Goal: Task Accomplishment & Management: Use online tool/utility

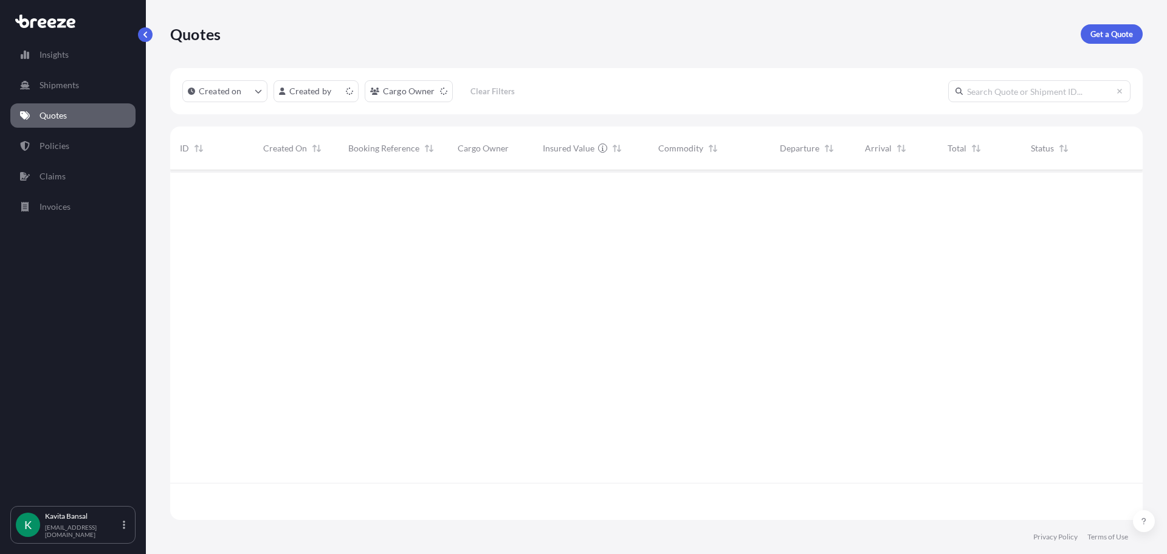
scroll to position [347, 964]
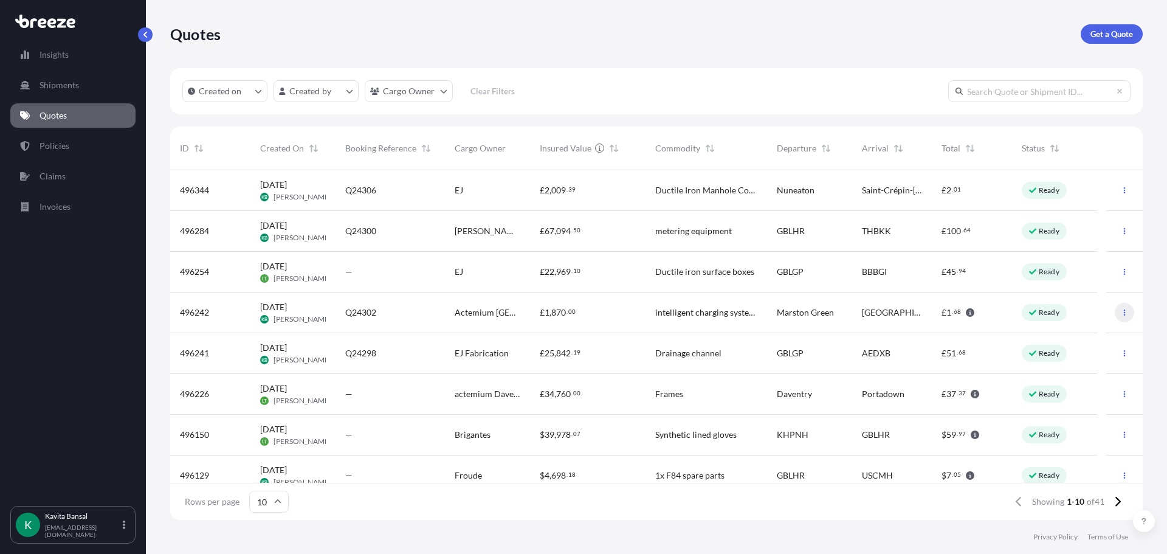
click at [1121, 313] on icon "button" at bounding box center [1124, 312] width 7 height 7
click at [1087, 334] on p "Duplicate quote" at bounding box center [1067, 337] width 61 height 12
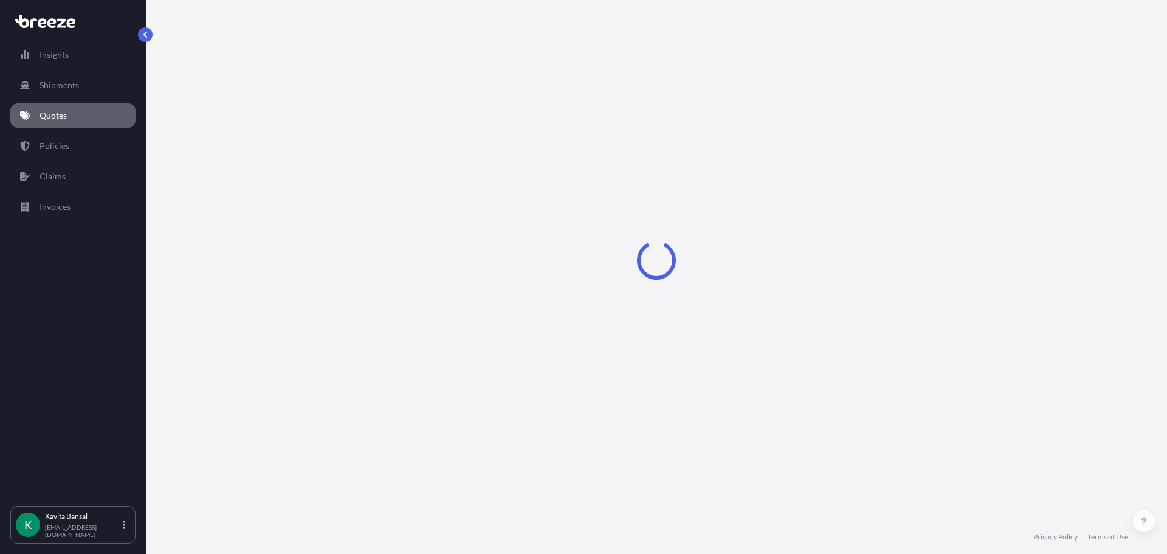
select select "Road"
select select "1"
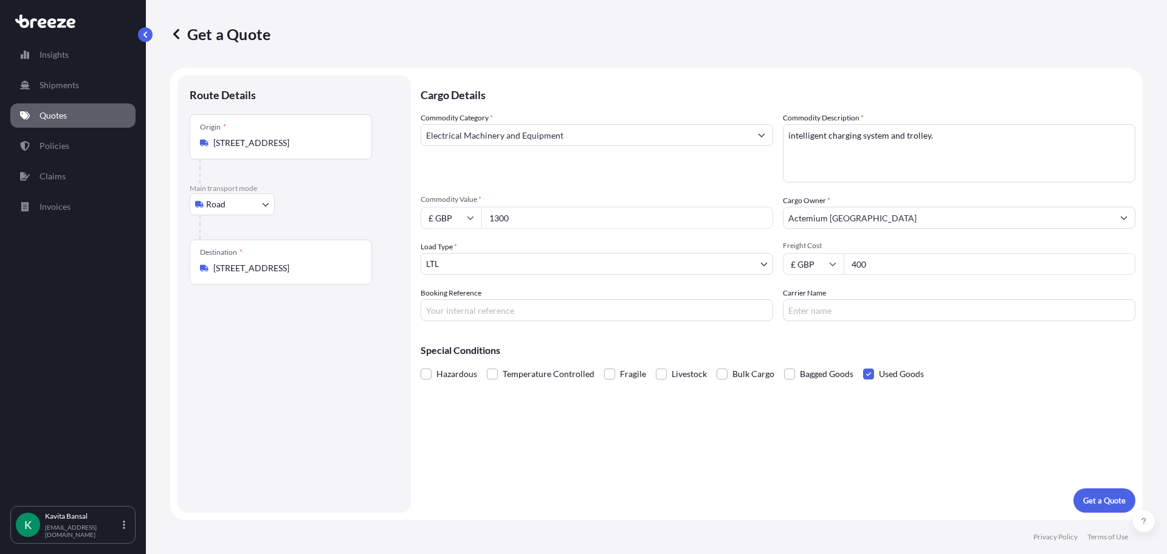
click at [931, 270] on input "400" at bounding box center [990, 264] width 292 height 22
click at [881, 263] on input "400" at bounding box center [990, 264] width 292 height 22
type input "4"
type input "100"
click at [1066, 496] on div "Cargo Details Commodity Category * Electrical Machinery and Equipment Commodity…" at bounding box center [778, 293] width 715 height 437
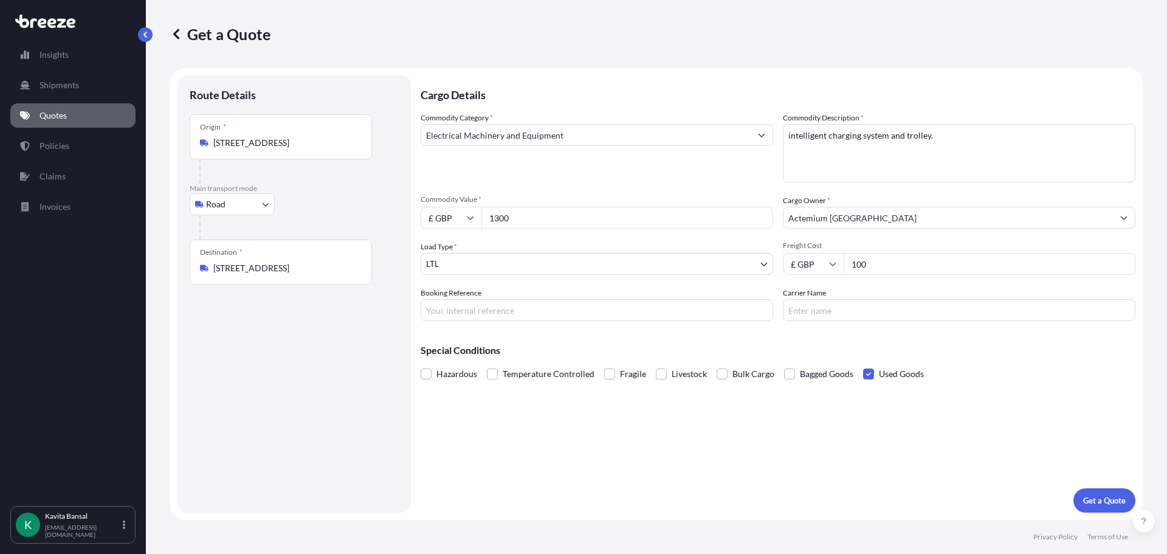
click at [1075, 497] on div "Cargo Details Commodity Category * Electrical Machinery and Equipment Commodity…" at bounding box center [778, 293] width 715 height 437
click at [1086, 502] on p "Get a Quote" at bounding box center [1104, 500] width 43 height 12
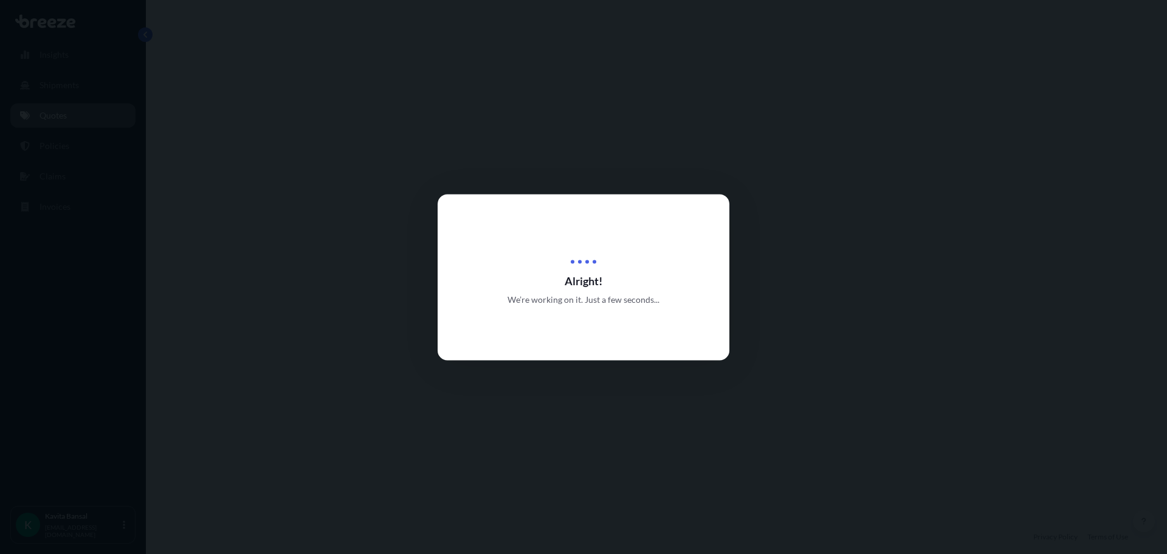
select select "Road"
select select "1"
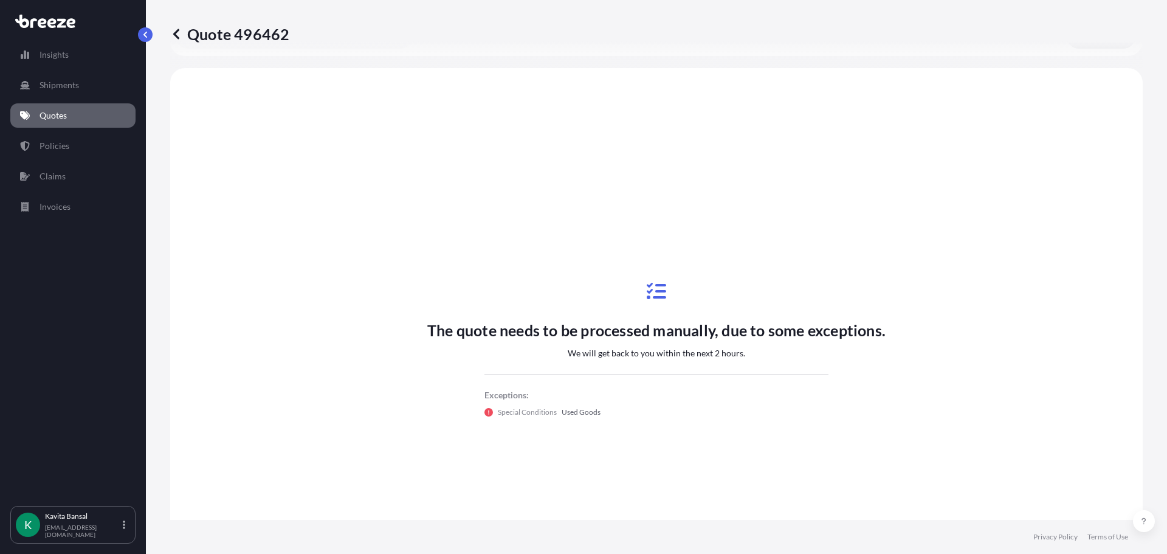
scroll to position [366, 0]
